Goal: Transaction & Acquisition: Book appointment/travel/reservation

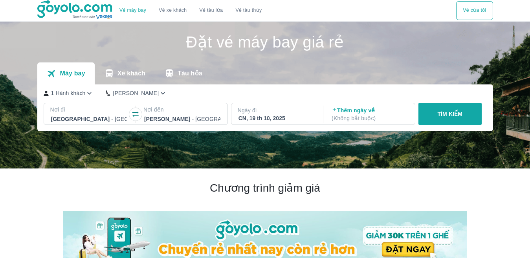
click at [295, 118] on div "CN, 19 th 10, 2025" at bounding box center [276, 118] width 76 height 8
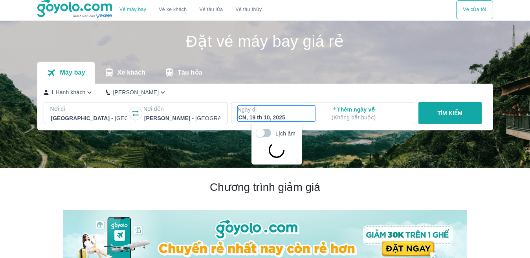
scroll to position [45, 0]
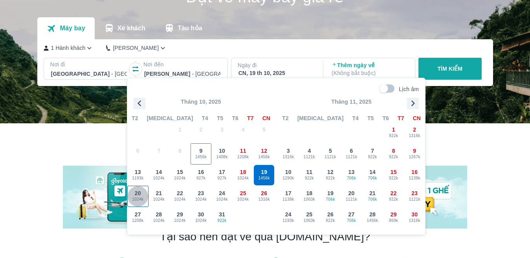
click at [134, 200] on span "1024k" at bounding box center [138, 199] width 20 height 6
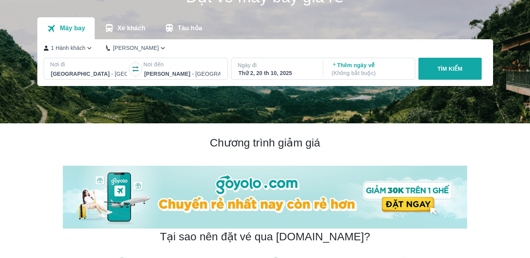
drag, startPoint x: 440, startPoint y: 69, endPoint x: 442, endPoint y: 63, distance: 6.6
click at [442, 63] on button "TÌM KIẾM" at bounding box center [449, 69] width 63 height 22
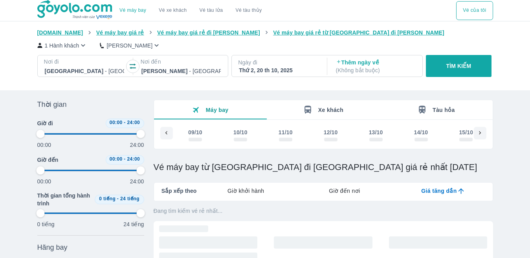
drag, startPoint x: 442, startPoint y: 62, endPoint x: 221, endPoint y: 97, distance: 223.7
type input "97.9166666666667"
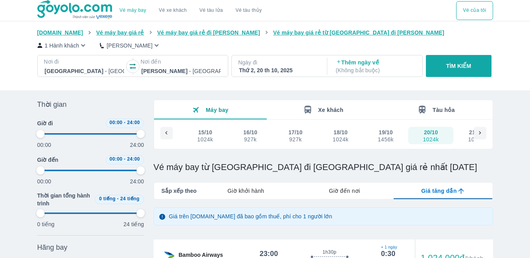
scroll to position [118, 0]
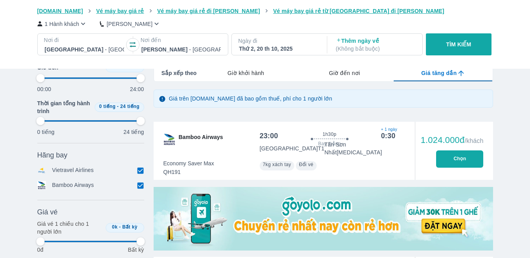
type input "97.9166666666667"
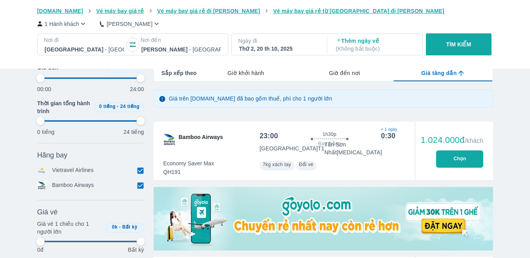
type input "97.9166666666667"
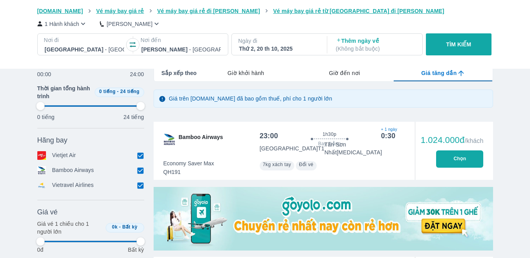
scroll to position [314, 0]
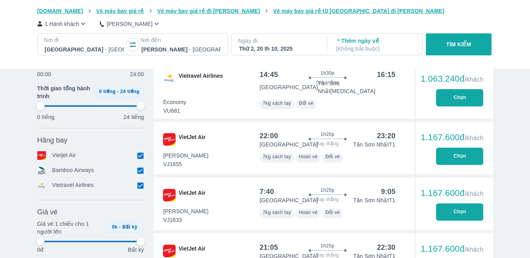
type input "97.9166666666667"
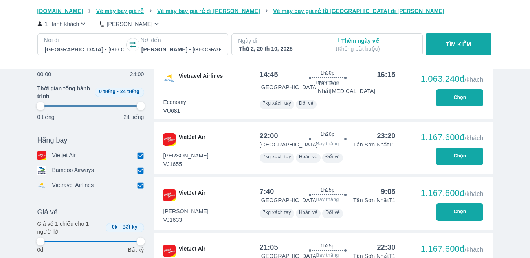
type input "97.9166666666667"
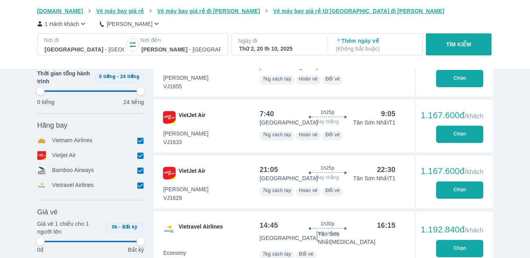
scroll to position [432, 0]
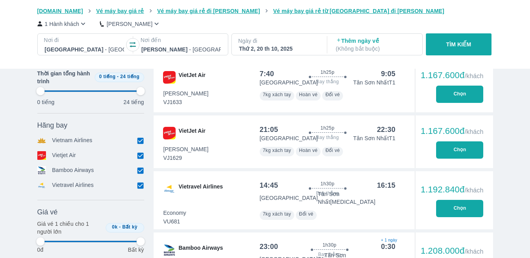
type input "97.9166666666667"
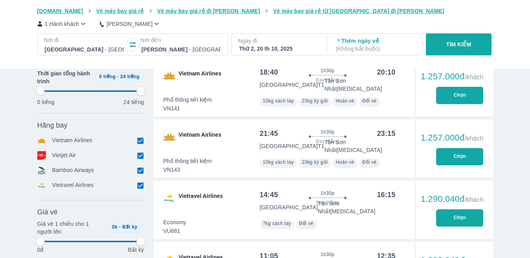
type input "97.9166666666667"
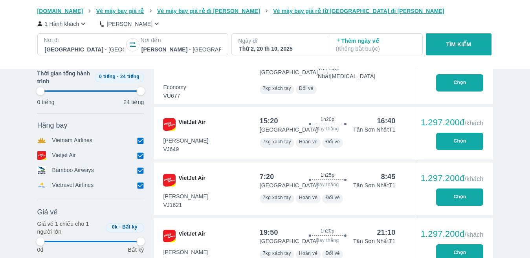
type input "97.9166666666667"
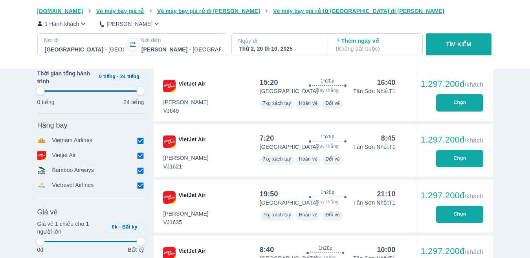
scroll to position [1054, 0]
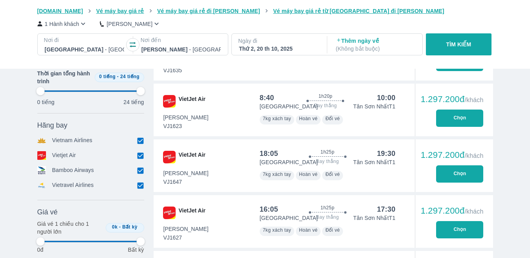
type input "97.9166666666667"
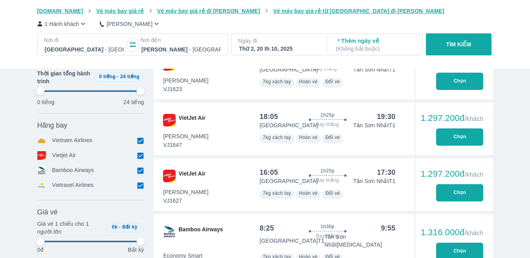
scroll to position [1217, 0]
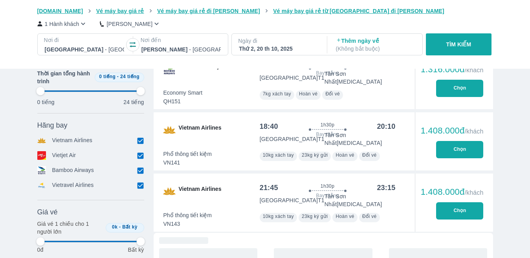
type input "97.9166666666667"
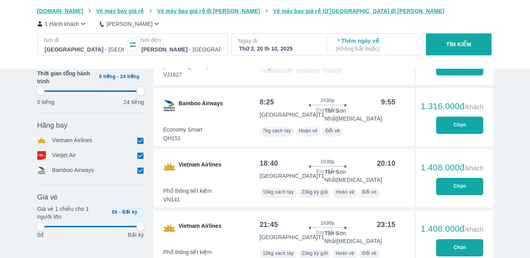
type input "97.9166666666667"
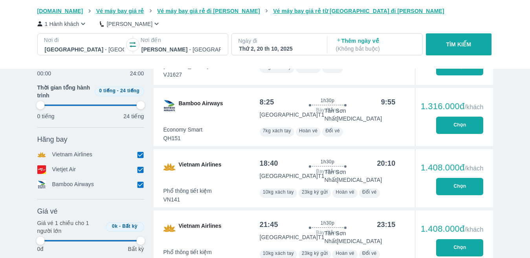
type input "97.9166666666667"
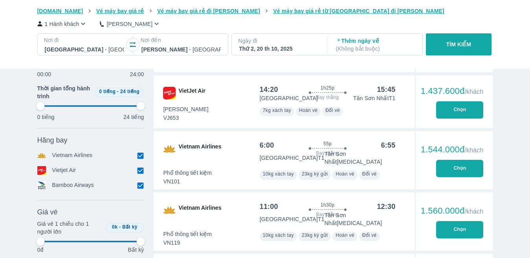
type input "97.9166666666667"
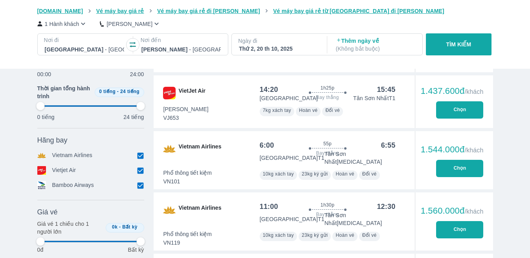
type input "97.9166666666667"
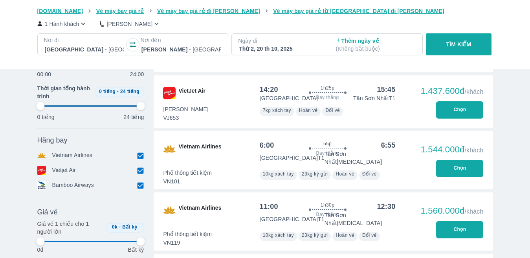
type input "97.9166666666667"
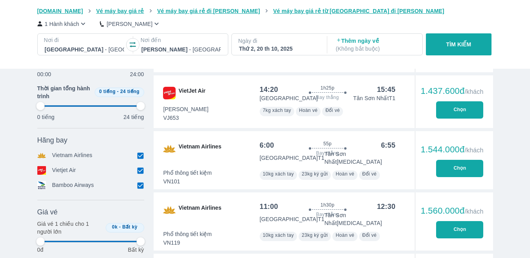
type input "97.9166666666667"
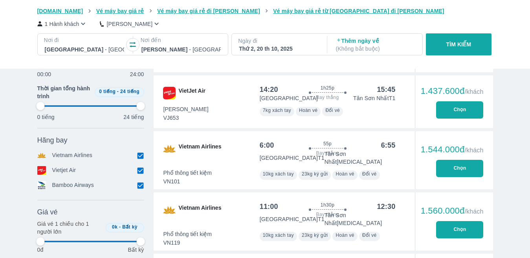
type input "97.9166666666667"
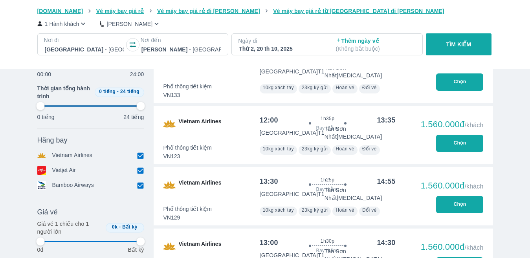
type input "97.9166666666667"
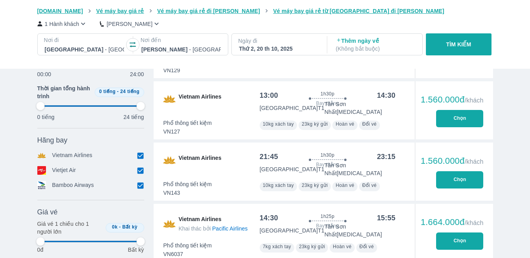
type input "97.9166666666667"
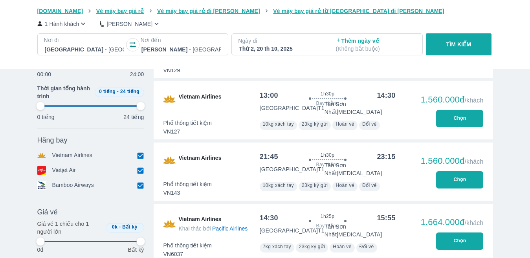
type input "97.9166666666667"
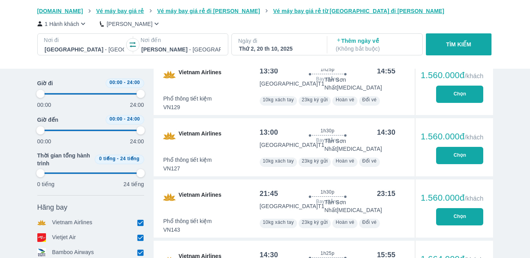
scroll to position [1806, 0]
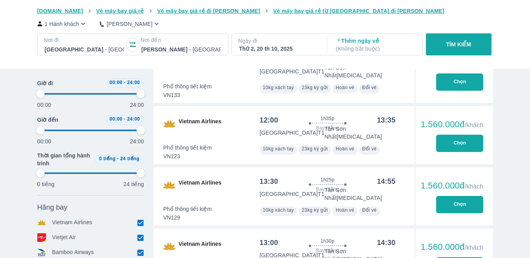
type input "97.9166666666667"
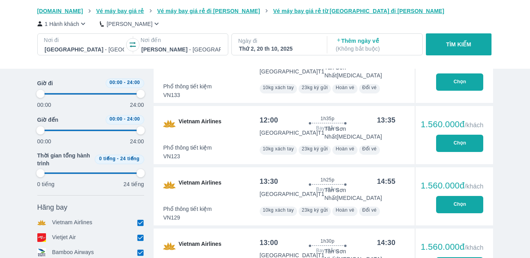
type input "97.9166666666667"
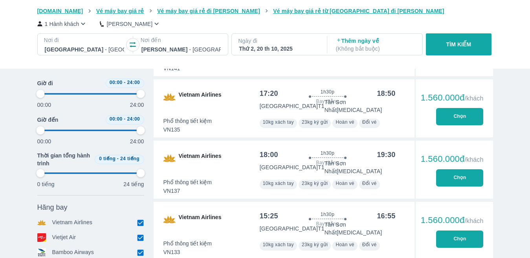
scroll to position [1618, 0]
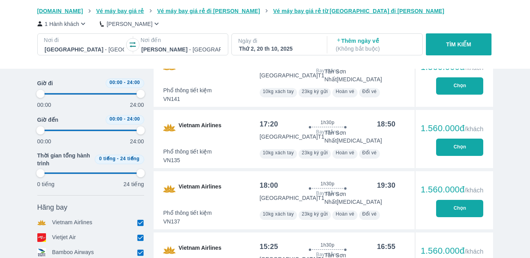
type input "97.9166666666667"
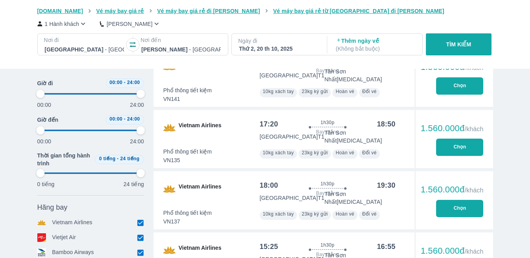
type input "97.9166666666667"
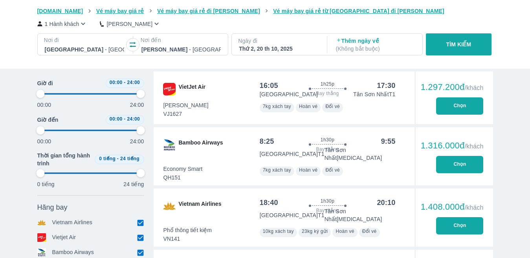
type input "97.9166666666667"
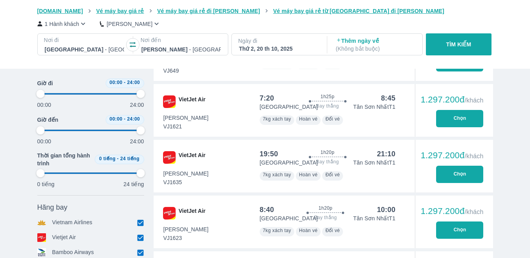
type input "97.9166666666667"
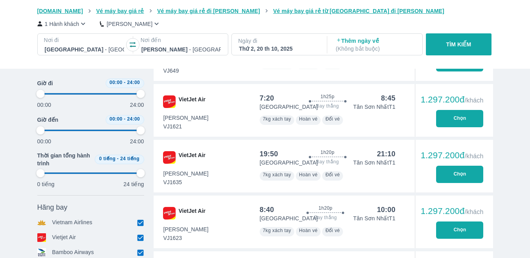
type input "97.9166666666667"
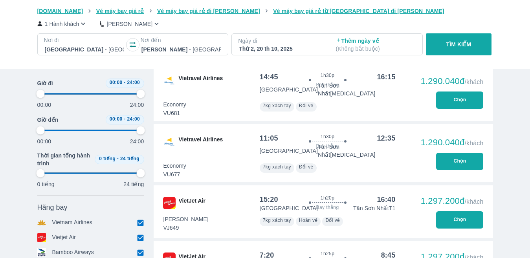
type input "97.9166666666667"
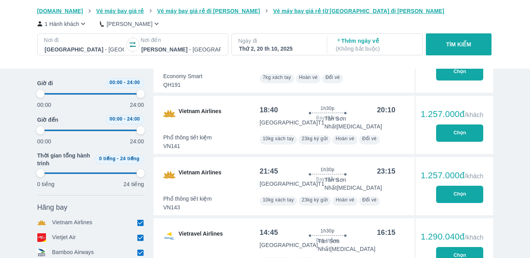
scroll to position [628, 0]
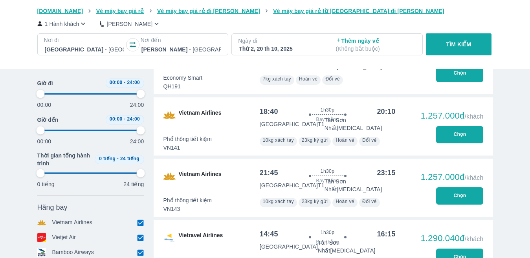
type input "97.9166666666667"
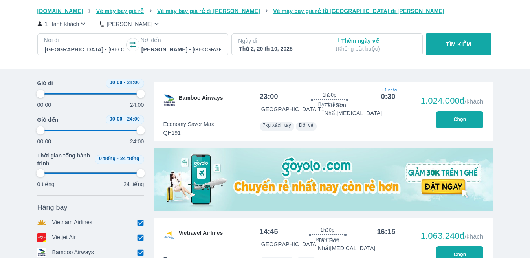
click at [283, 49] on div "Thứ 2, 20 th 10, 2025" at bounding box center [278, 49] width 79 height 8
type input "97.9166666666667"
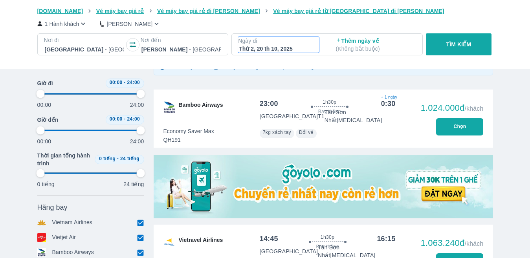
type input "97.9166666666667"
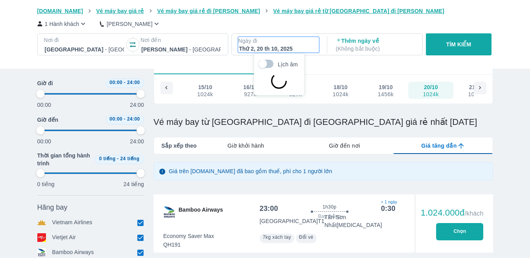
type input "97.9166666666667"
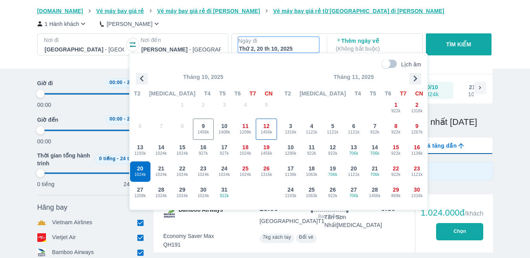
type input "97.9166666666667"
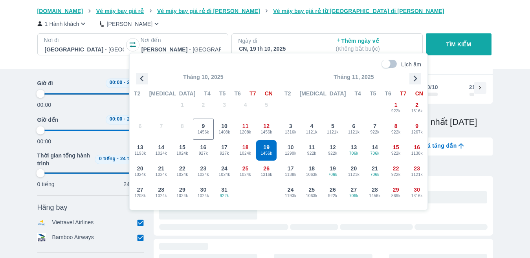
type input "97.9166666666667"
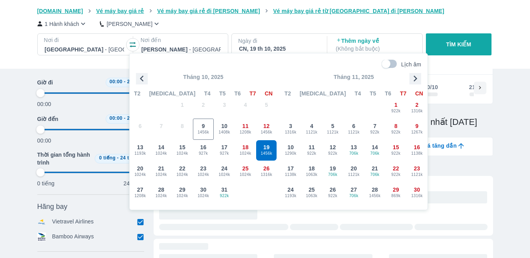
type input "97.9166666666667"
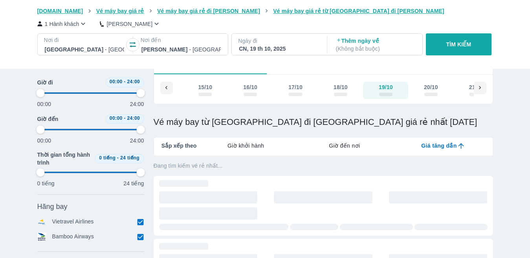
type input "97.9166666666667"
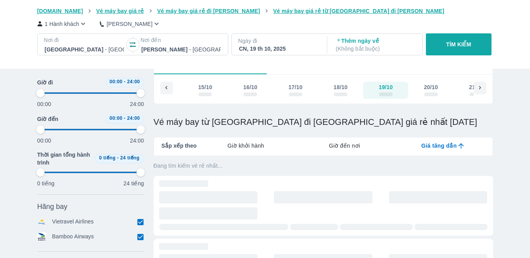
type input "97.9166666666667"
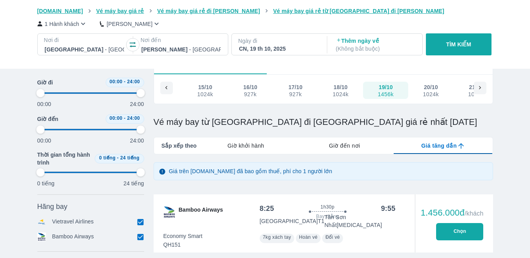
type input "97.9166666666667"
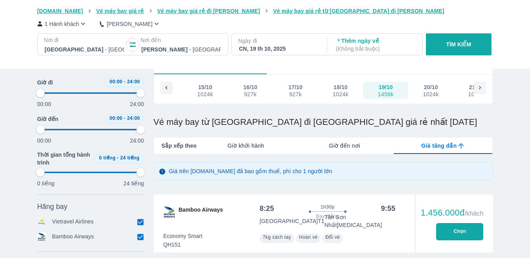
type input "97.9166666666667"
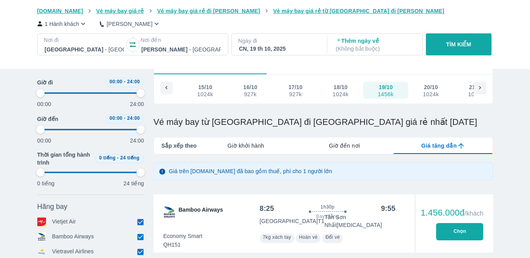
type input "97.9166666666667"
drag, startPoint x: 432, startPoint y: 50, endPoint x: 438, endPoint y: 46, distance: 7.4
click at [438, 46] on button "TÌM KIẾM" at bounding box center [459, 44] width 66 height 22
type input "97.9166666666667"
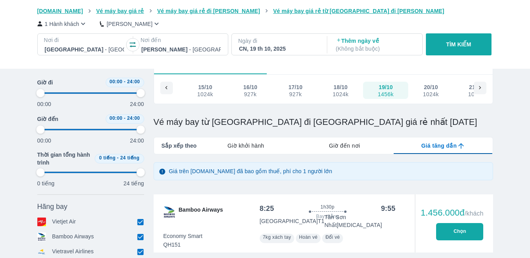
type input "97.9166666666667"
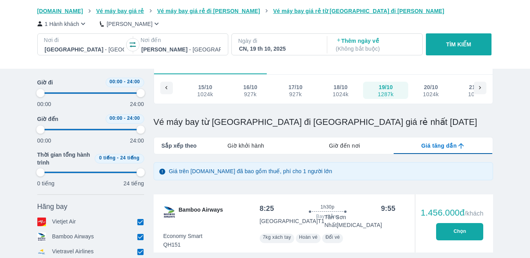
type input "97.9166666666667"
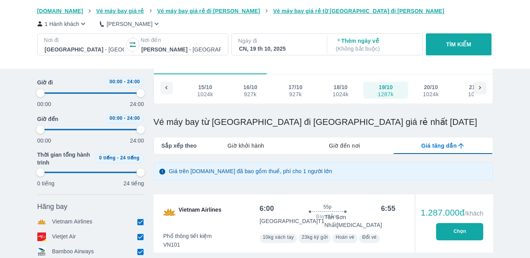
type input "97.9166666666667"
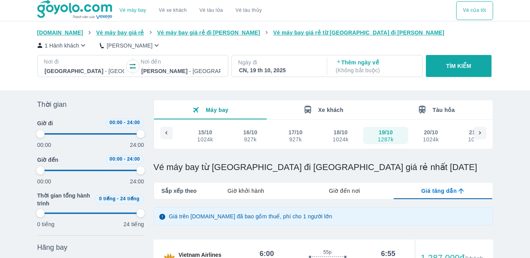
type input "97.9166666666667"
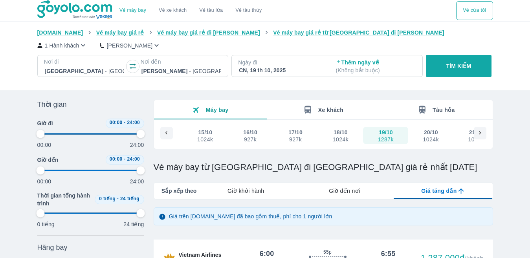
type input "97.9166666666667"
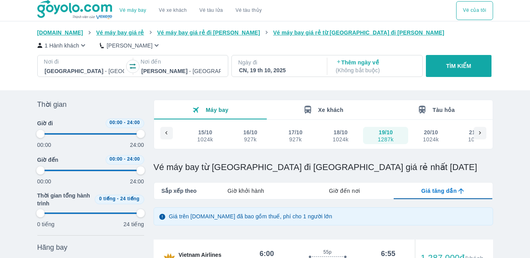
type input "97.9166666666667"
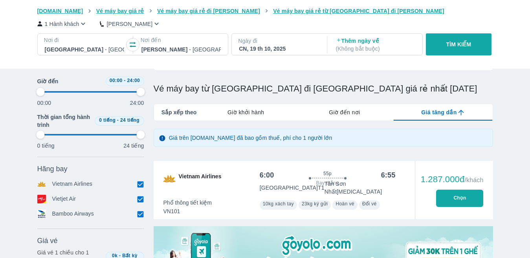
scroll to position [118, 0]
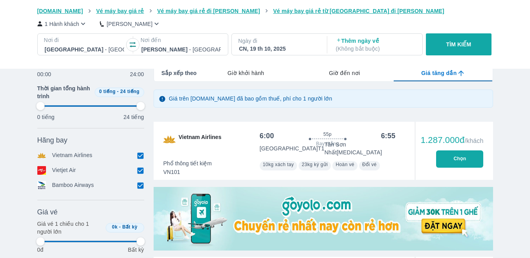
type input "97.9166666666667"
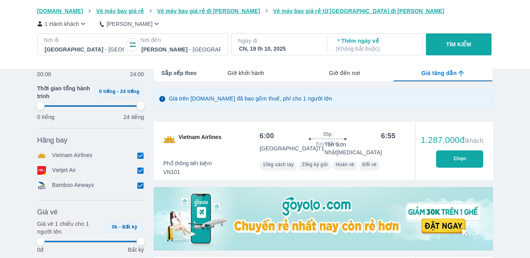
type input "97.9166666666667"
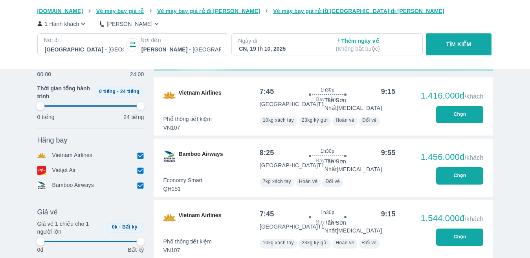
scroll to position [314, 0]
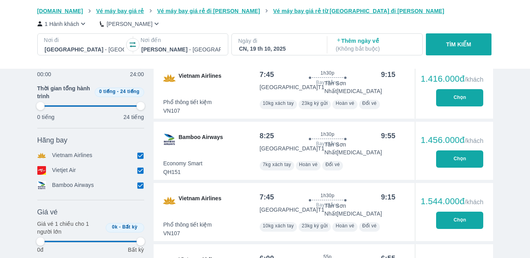
type input "97.9166666666667"
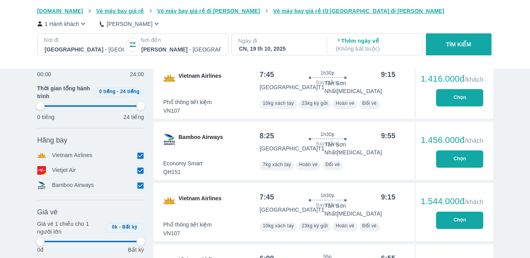
type input "97.9166666666667"
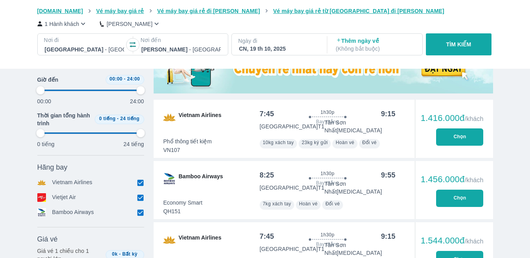
type input "97.9166666666667"
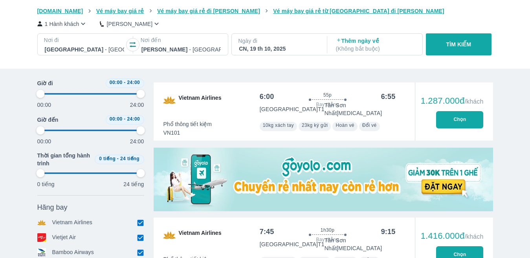
type input "97.9166666666667"
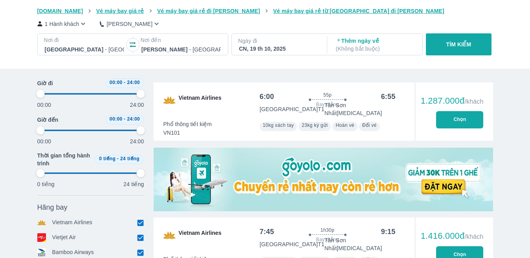
type input "97.9166666666667"
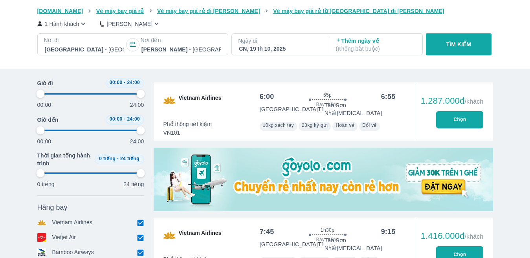
type input "97.9166666666667"
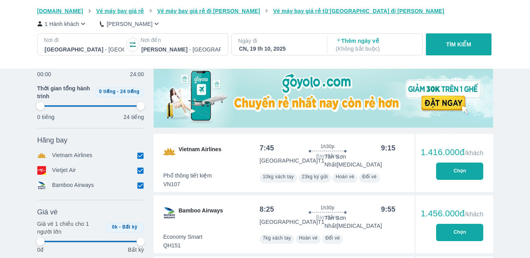
type input "97.9166666666667"
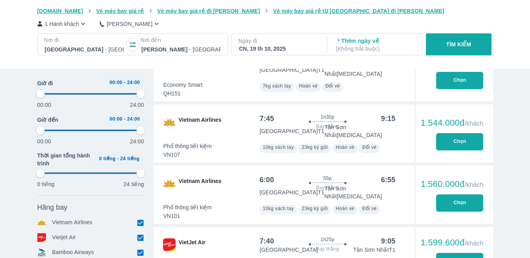
scroll to position [0, 0]
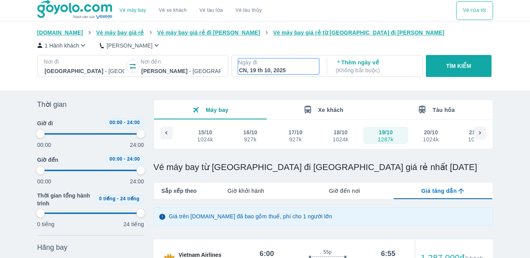
click at [289, 70] on div "CN, 19 th 10, 2025" at bounding box center [278, 70] width 79 height 8
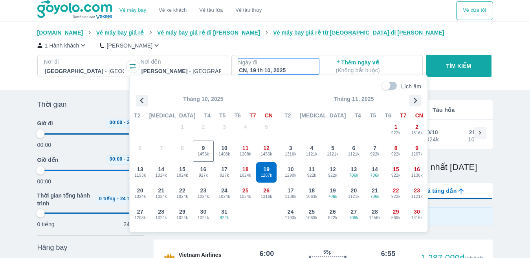
scroll to position [45, 0]
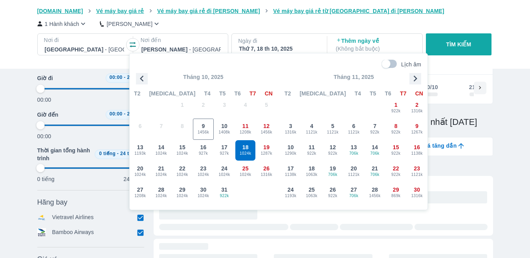
drag, startPoint x: 246, startPoint y: 156, endPoint x: 265, endPoint y: 139, distance: 25.6
click at [245, 153] on span "1024k" at bounding box center [245, 153] width 20 height 6
click at [471, 44] on p "TÌM KIẾM" at bounding box center [458, 44] width 25 height 8
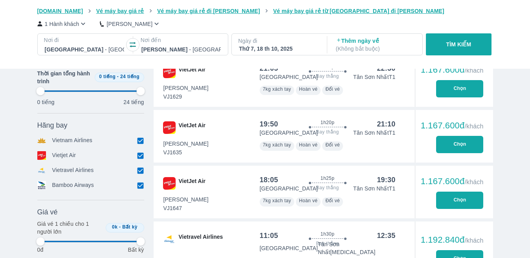
scroll to position [550, 0]
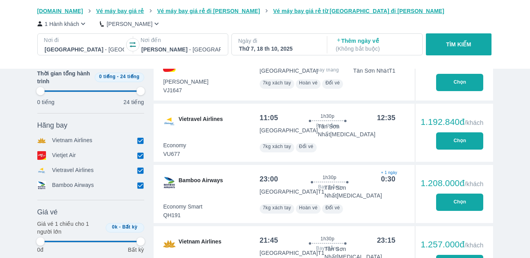
click at [263, 44] on p "Ngày đi" at bounding box center [278, 41] width 81 height 8
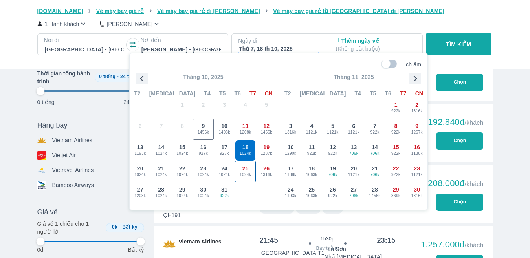
scroll to position [45, 0]
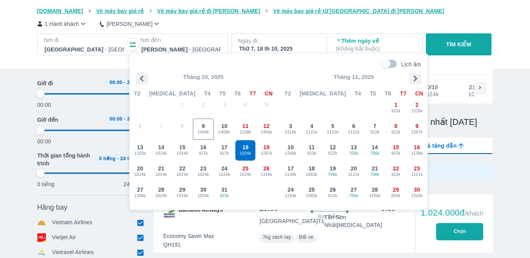
click at [439, 49] on button "TÌM KIẾM" at bounding box center [459, 44] width 66 height 22
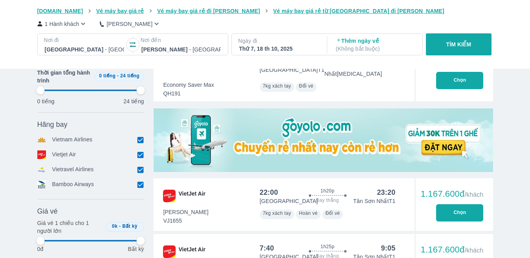
scroll to position [157, 0]
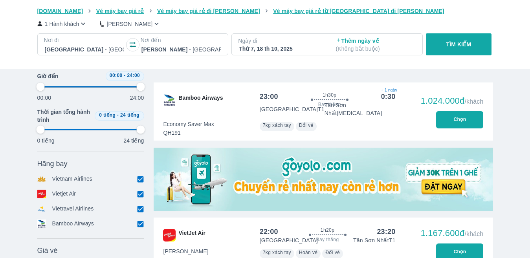
click at [300, 52] on div "Thứ 7, 18 th 10, 2025" at bounding box center [278, 49] width 79 height 8
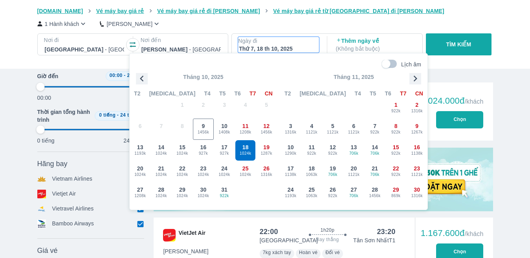
scroll to position [45, 0]
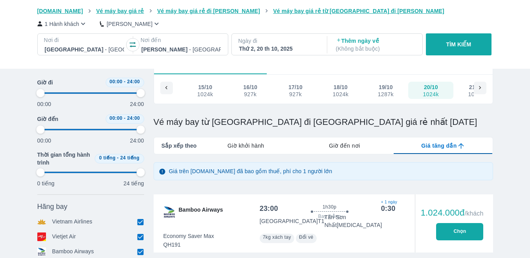
click at [281, 43] on p "Ngày đi" at bounding box center [278, 41] width 81 height 8
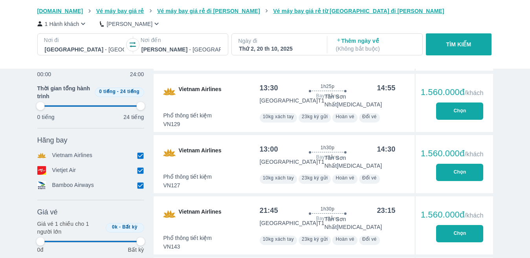
scroll to position [2008, 0]
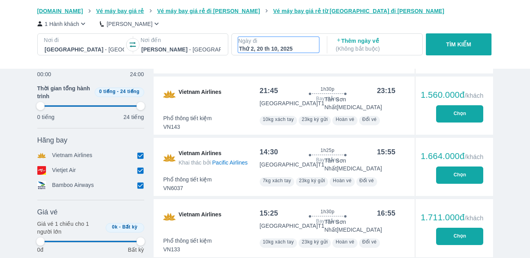
click at [268, 44] on p "Ngày đi" at bounding box center [278, 41] width 81 height 8
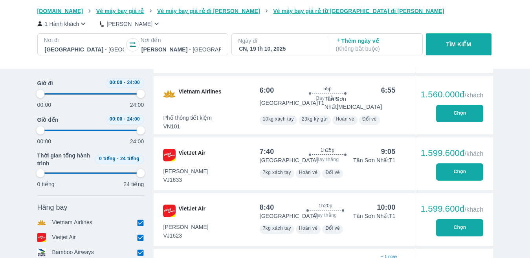
scroll to position [477, 0]
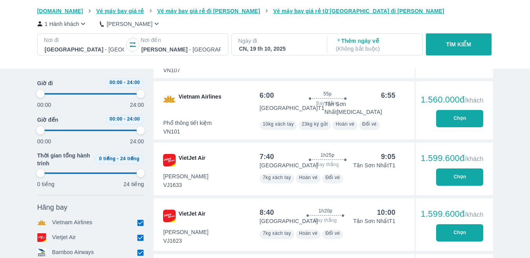
click at [287, 48] on div "CN, 19 th 10, 2025" at bounding box center [278, 49] width 79 height 8
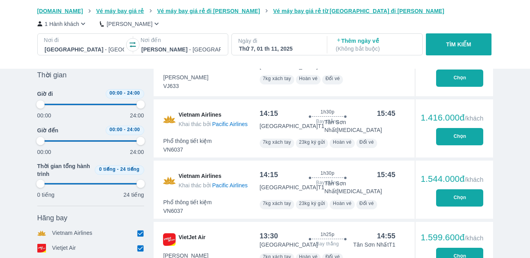
scroll to position [1027, 0]
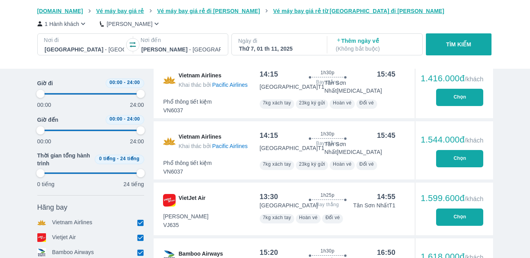
click at [299, 48] on div "Thứ 7, 01 th 11, 2025" at bounding box center [278, 49] width 79 height 8
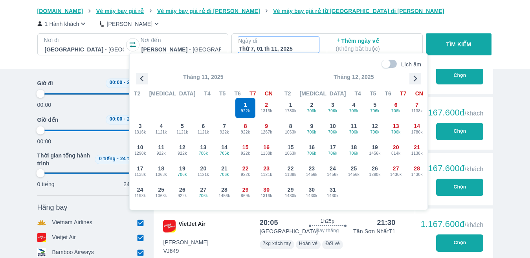
click at [146, 77] on icon "button" at bounding box center [142, 79] width 12 height 12
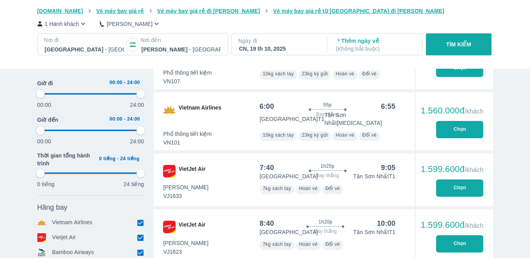
scroll to position [333, 0]
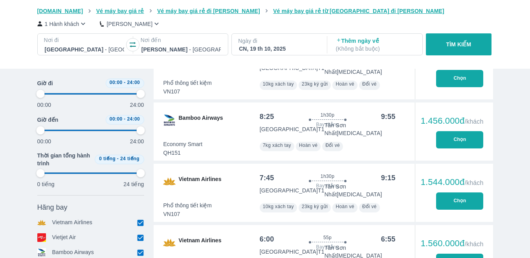
drag, startPoint x: 37, startPoint y: 94, endPoint x: 104, endPoint y: 93, distance: 66.4
click at [93, 93] on div "00:00 24:00" at bounding box center [90, 98] width 107 height 21
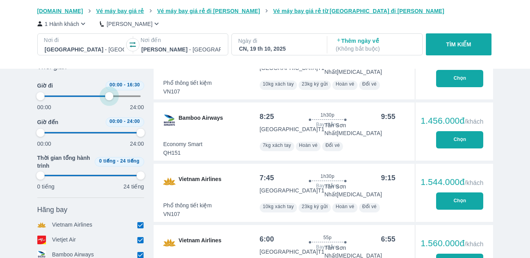
click at [109, 93] on span at bounding box center [90, 96] width 100 height 12
drag, startPoint x: 136, startPoint y: 96, endPoint x: 22, endPoint y: 103, distance: 114.5
drag, startPoint x: 42, startPoint y: 96, endPoint x: 132, endPoint y: 100, distance: 90.0
click at [132, 100] on span at bounding box center [90, 96] width 100 height 12
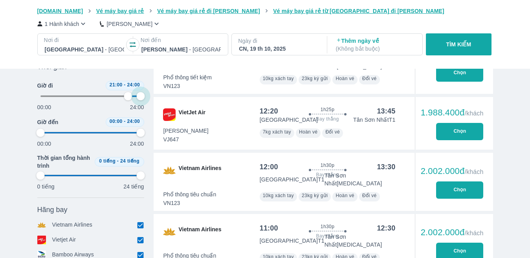
drag, startPoint x: 132, startPoint y: 99, endPoint x: 150, endPoint y: 95, distance: 18.6
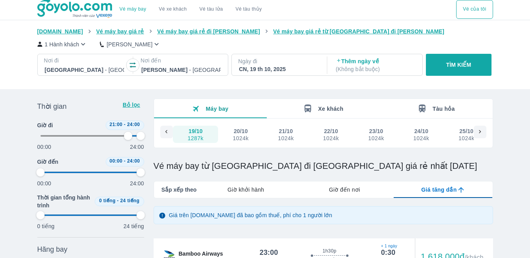
scroll to position [0, 0]
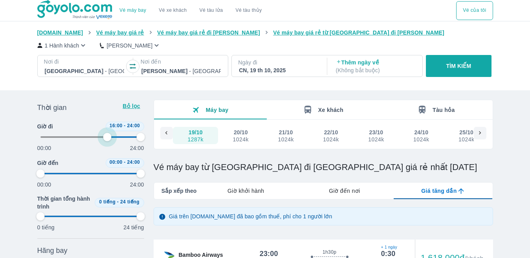
drag, startPoint x: 128, startPoint y: 136, endPoint x: 106, endPoint y: 136, distance: 21.2
click at [106, 136] on span at bounding box center [90, 137] width 100 height 12
drag, startPoint x: 106, startPoint y: 136, endPoint x: 22, endPoint y: 139, distance: 84.1
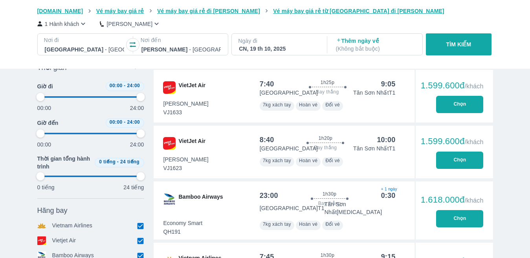
scroll to position [314, 0]
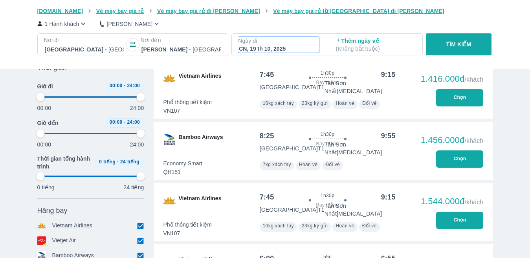
click at [277, 46] on div "CN, 19 th 10, 2025" at bounding box center [278, 49] width 79 height 8
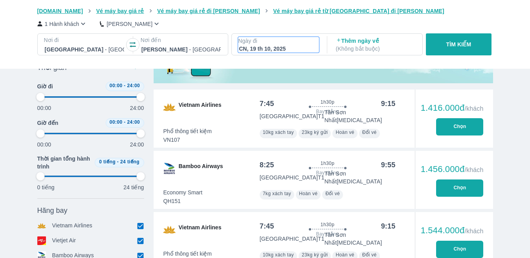
scroll to position [45, 0]
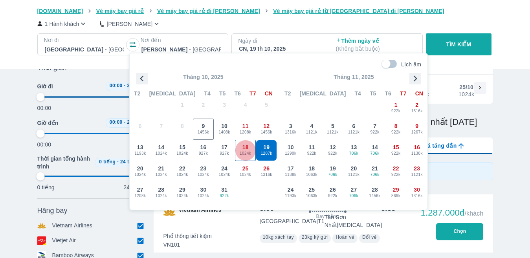
click at [239, 153] on span "1024k" at bounding box center [245, 153] width 20 height 6
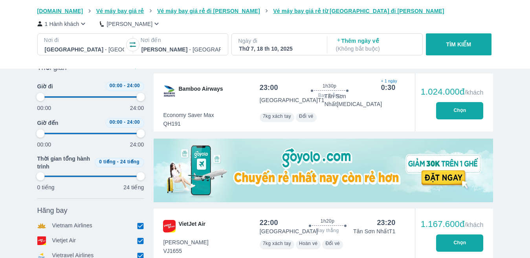
scroll to position [163, 0]
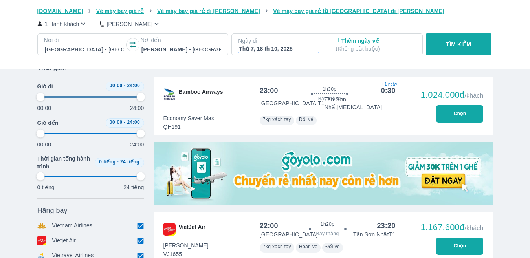
click at [276, 42] on p "Ngày đi" at bounding box center [278, 41] width 81 height 8
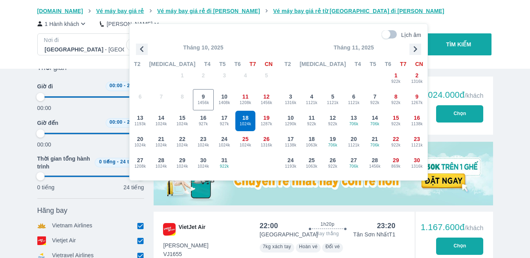
scroll to position [45, 0]
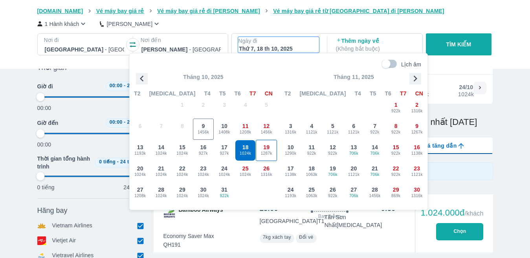
click at [269, 150] on span "1287k" at bounding box center [266, 153] width 20 height 6
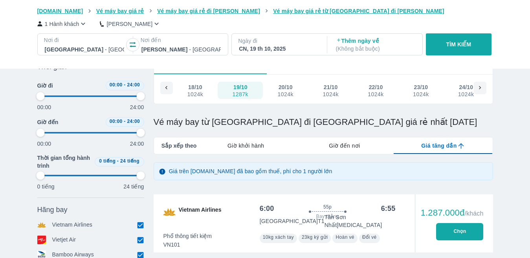
click at [288, 46] on div "CN, 19 th 10, 2025" at bounding box center [278, 49] width 79 height 8
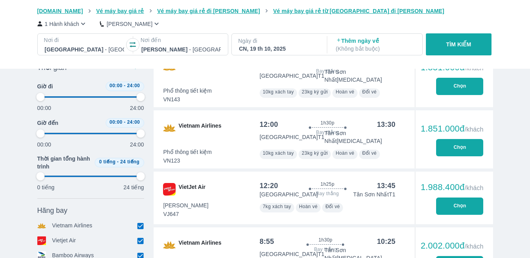
scroll to position [281, 0]
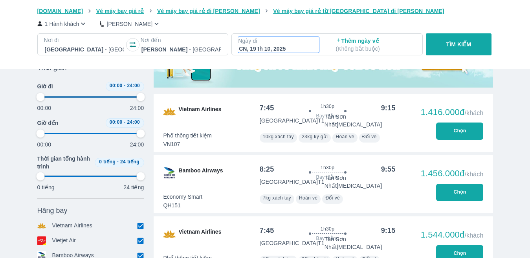
drag, startPoint x: 287, startPoint y: 49, endPoint x: 256, endPoint y: 47, distance: 30.3
click at [256, 47] on div "CN, 19 th 10, 2025" at bounding box center [278, 49] width 79 height 8
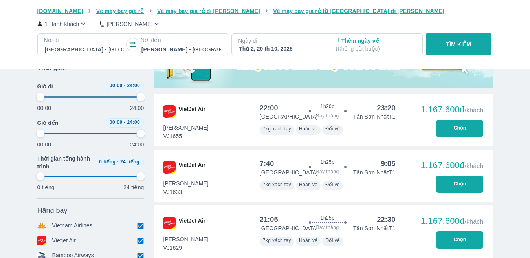
scroll to position [6, 0]
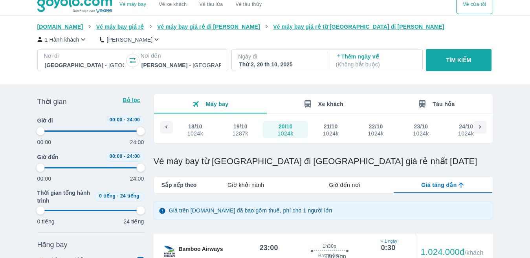
click at [291, 68] on div "Thứ 2, 20 th 10, 2025" at bounding box center [278, 64] width 79 height 8
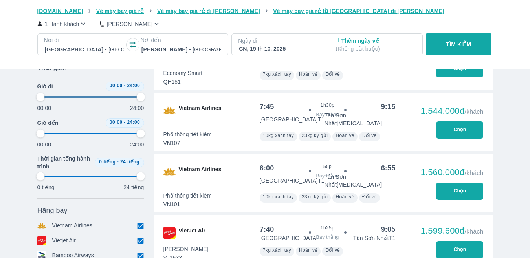
scroll to position [320, 0]
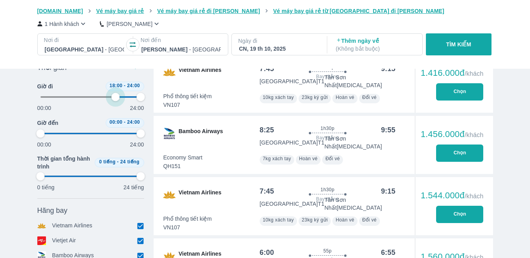
drag, startPoint x: 41, startPoint y: 99, endPoint x: 117, endPoint y: 101, distance: 75.4
click at [117, 101] on span at bounding box center [90, 97] width 100 height 12
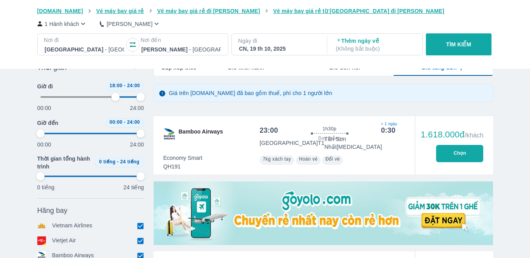
scroll to position [118, 0]
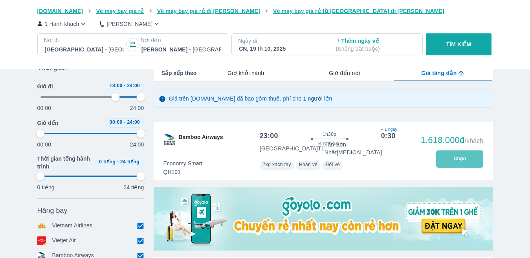
click at [459, 154] on button "Chọn" at bounding box center [459, 158] width 47 height 17
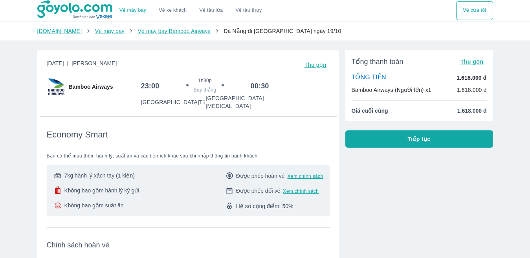
drag, startPoint x: 417, startPoint y: 191, endPoint x: 413, endPoint y: 193, distance: 4.4
click at [414, 192] on div "Tổng thanh toán Thu gọn TỔNG TIỀN 1.618.000 đ Bamboo Airways (Người lớn) x1 1.6…" at bounding box center [416, 258] width 154 height 429
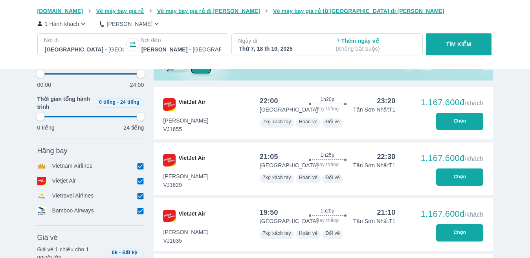
scroll to position [118, 0]
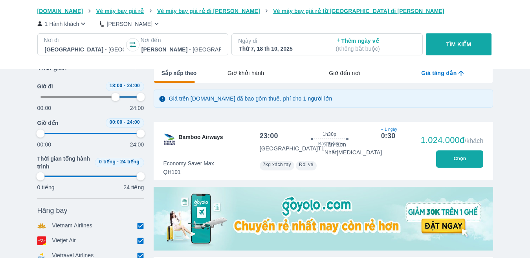
click at [282, 42] on p "Ngày đi" at bounding box center [278, 41] width 81 height 8
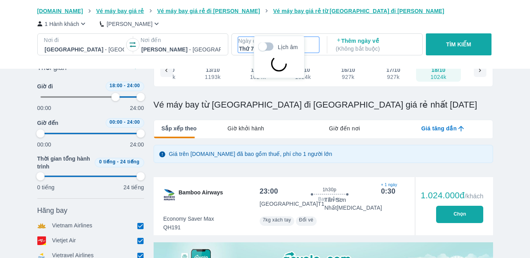
scroll to position [45, 0]
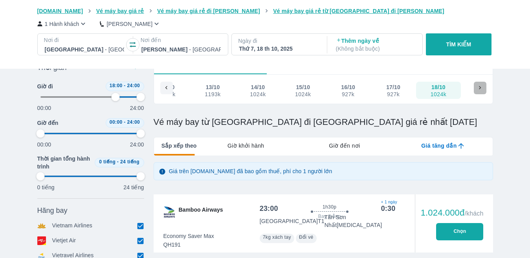
click at [480, 87] on icon at bounding box center [479, 87] width 7 height 7
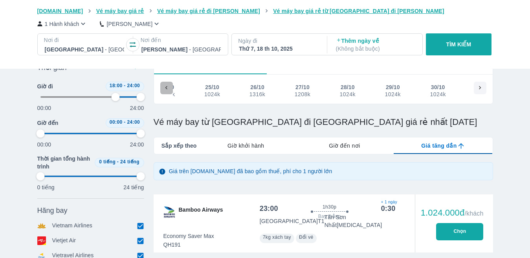
click at [167, 86] on icon at bounding box center [166, 87] width 7 height 7
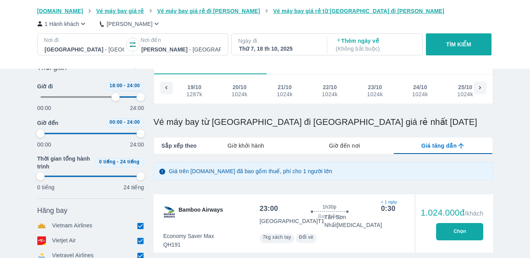
scroll to position [0, 434]
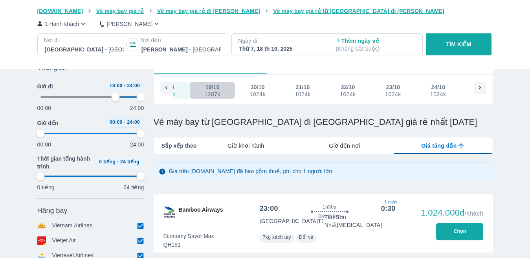
click at [212, 90] on div "19/10" at bounding box center [212, 87] width 14 height 8
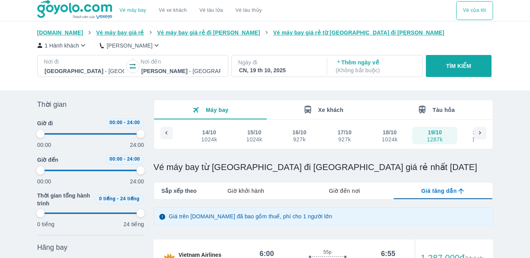
click at [478, 134] on icon at bounding box center [479, 133] width 7 height 7
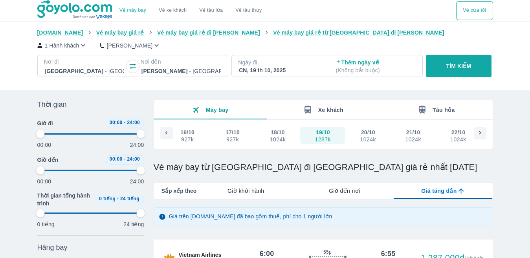
scroll to position [0, 482]
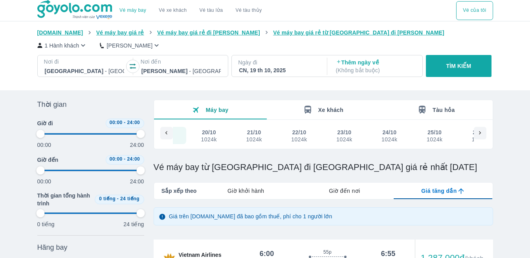
click at [211, 134] on div "20/10" at bounding box center [209, 132] width 14 height 8
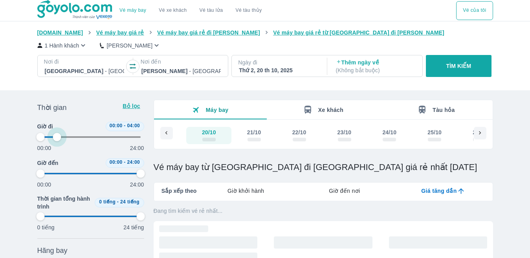
drag, startPoint x: 140, startPoint y: 133, endPoint x: 66, endPoint y: 137, distance: 74.7
click at [66, 137] on span at bounding box center [90, 137] width 100 height 12
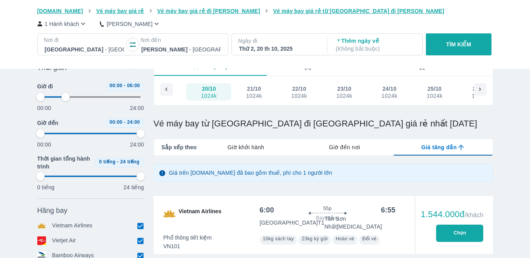
scroll to position [29, 0]
